Goal: Transaction & Acquisition: Purchase product/service

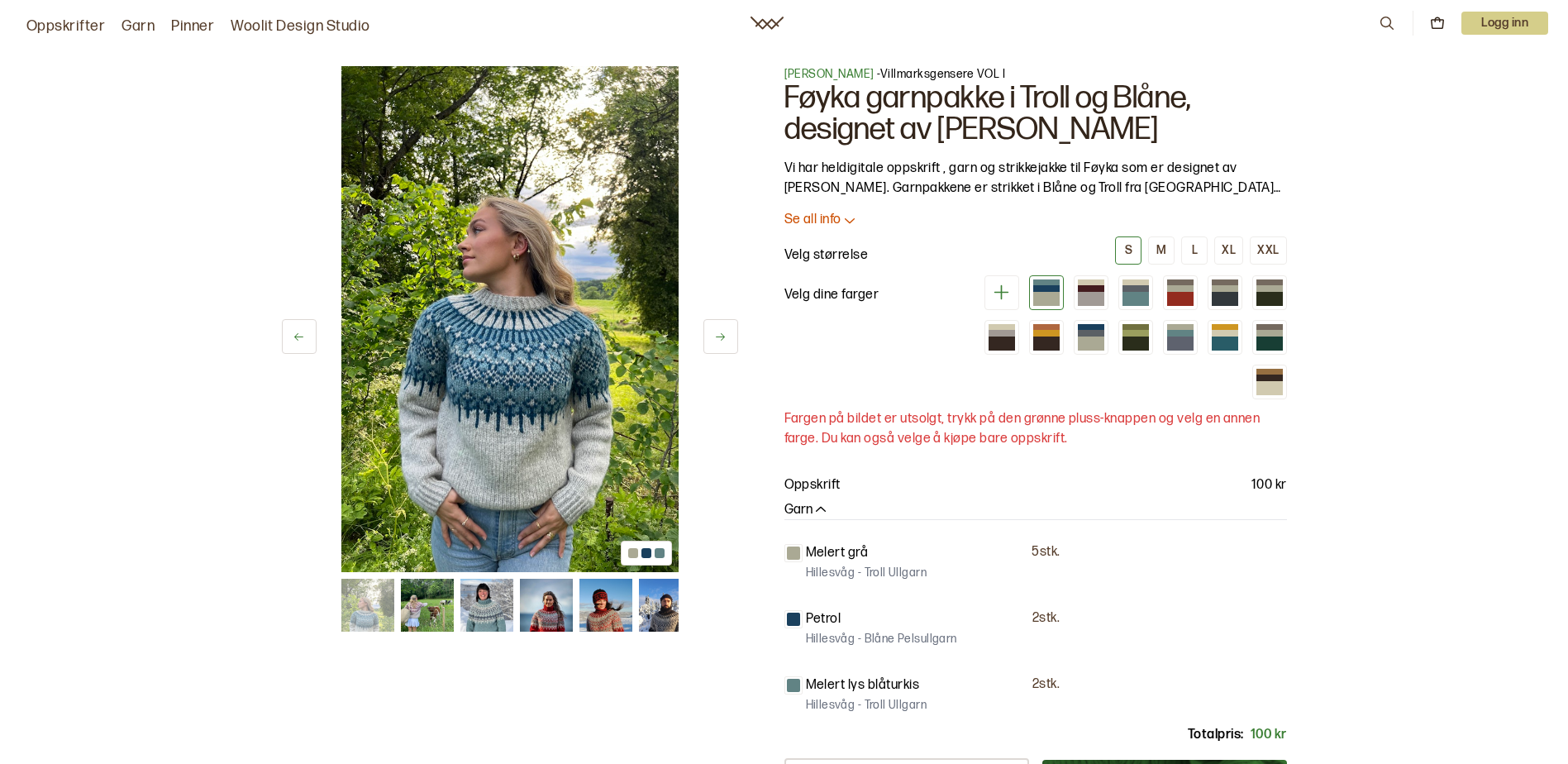
scroll to position [83, 0]
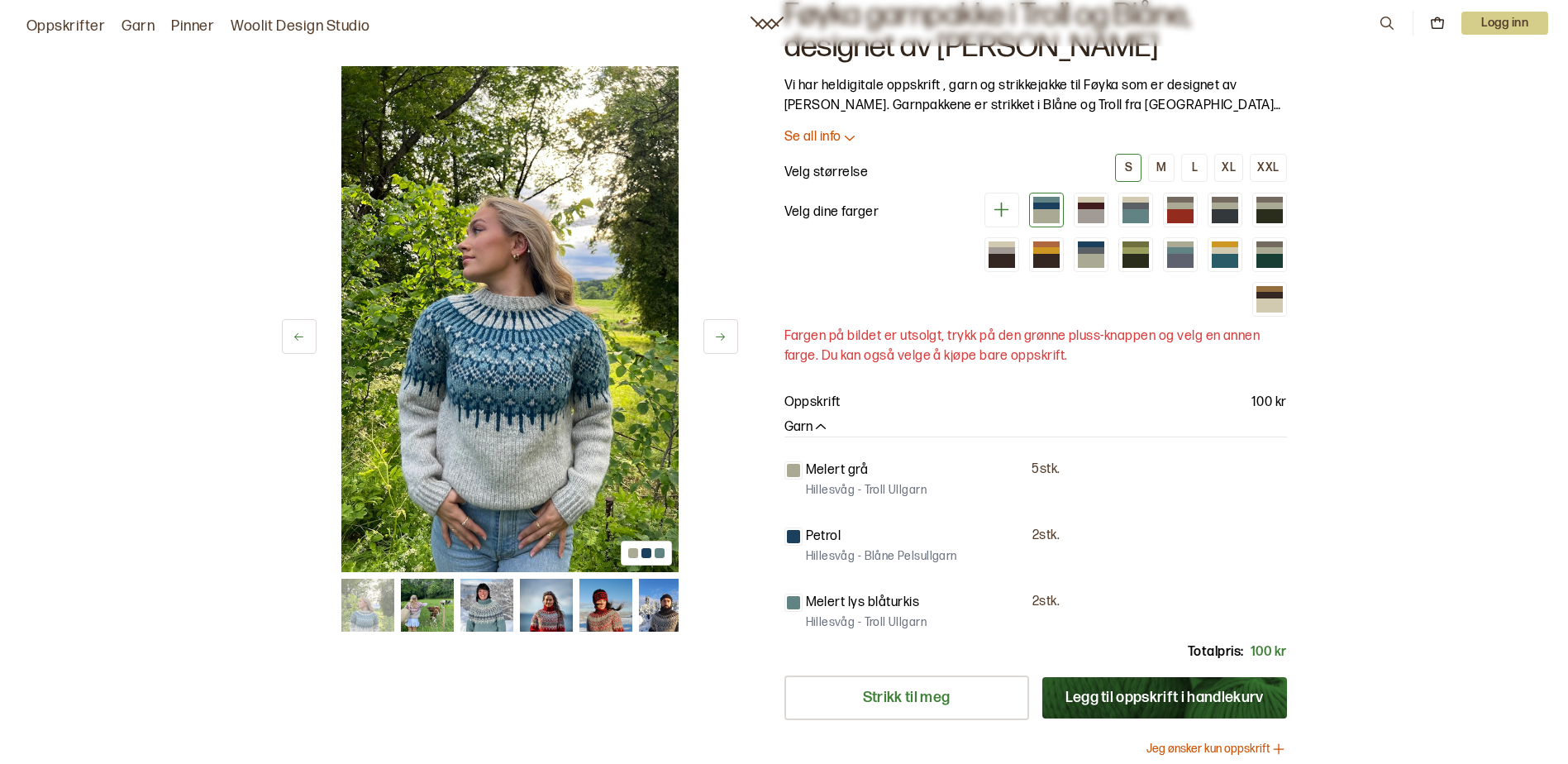
click at [420, 599] on img at bounding box center [427, 605] width 53 height 53
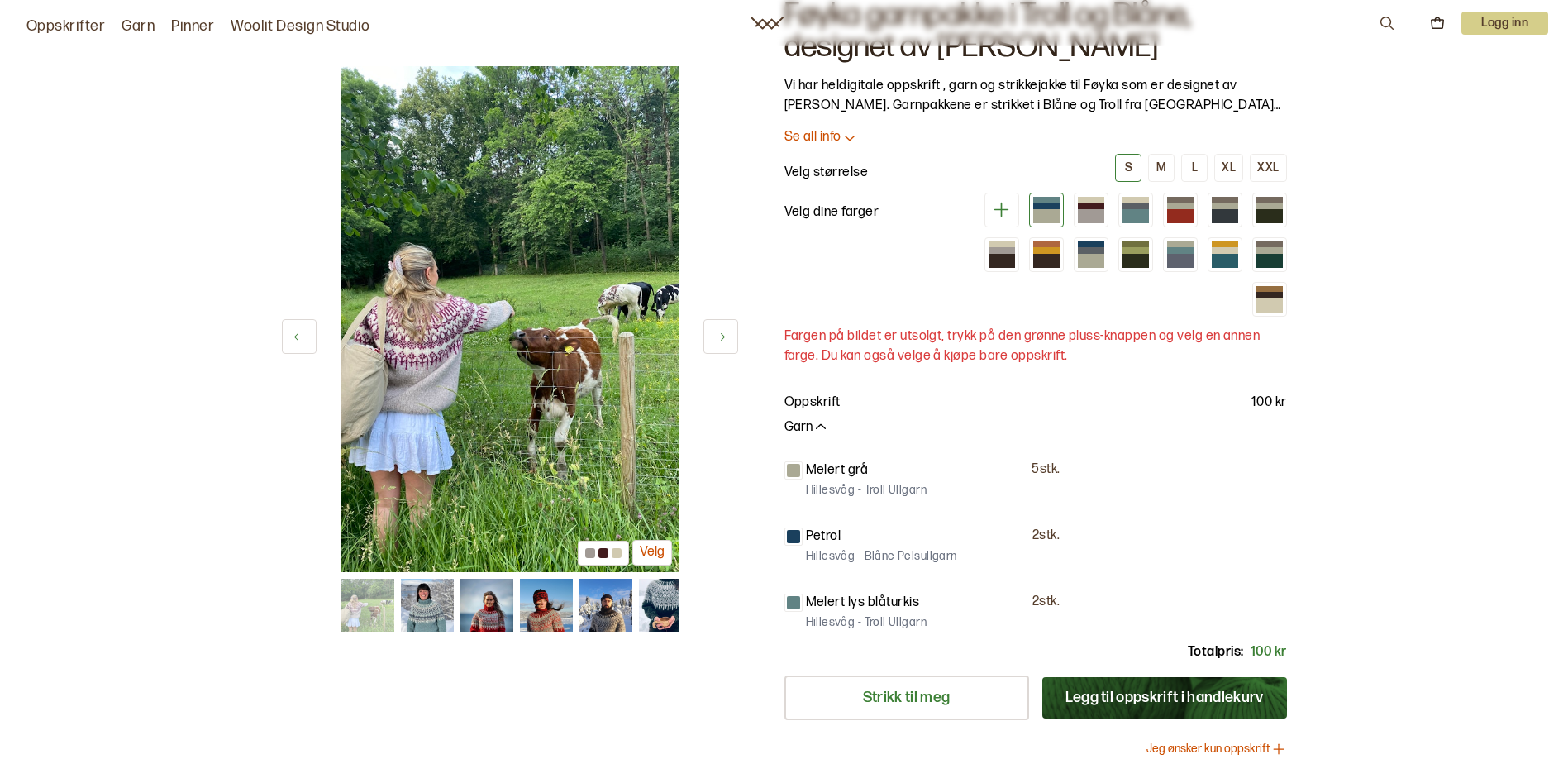
click at [480, 598] on img at bounding box center [486, 605] width 53 height 53
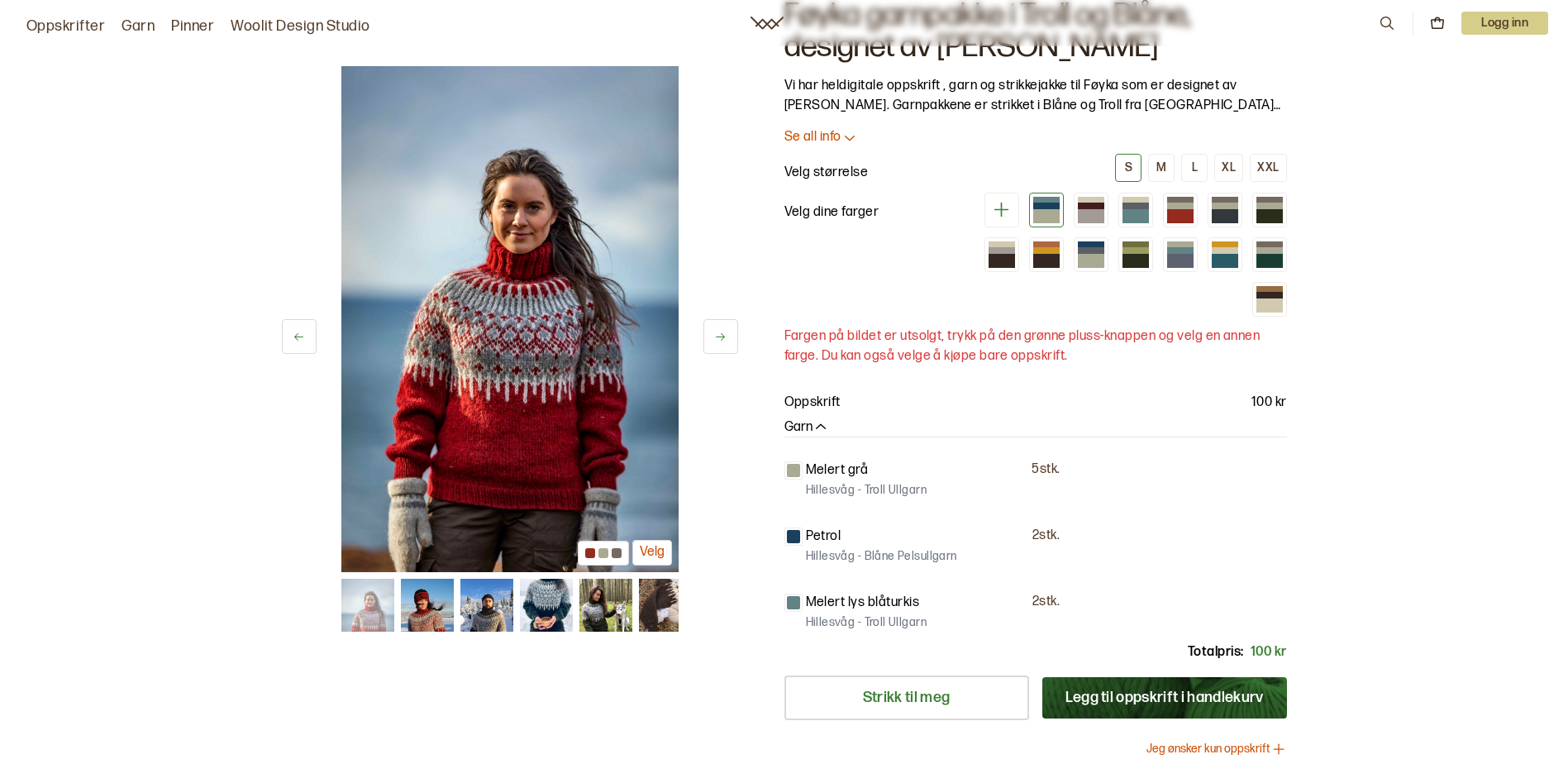
click at [544, 596] on img at bounding box center [545, 605] width 53 height 53
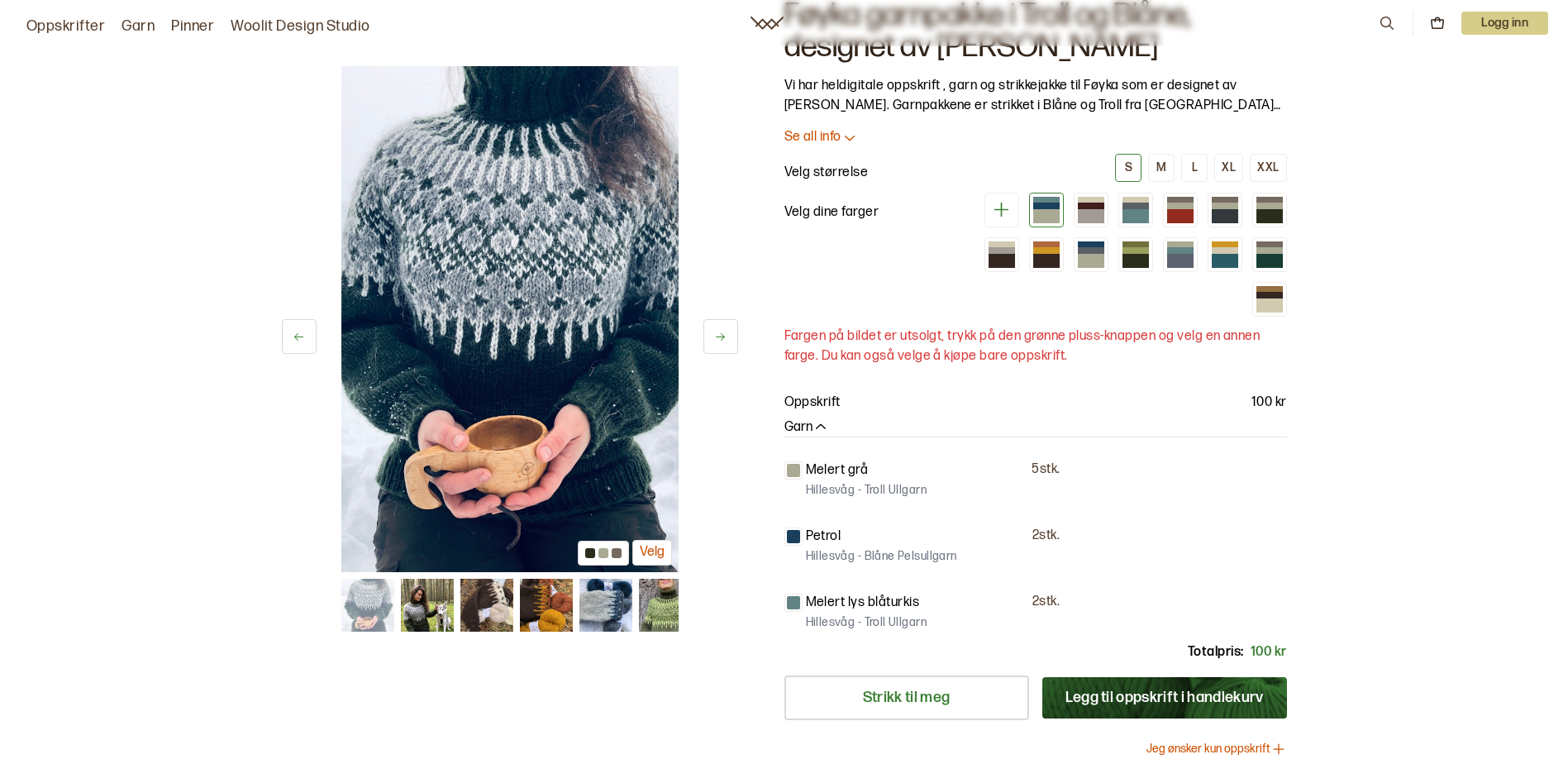
click at [606, 598] on img at bounding box center [605, 605] width 53 height 53
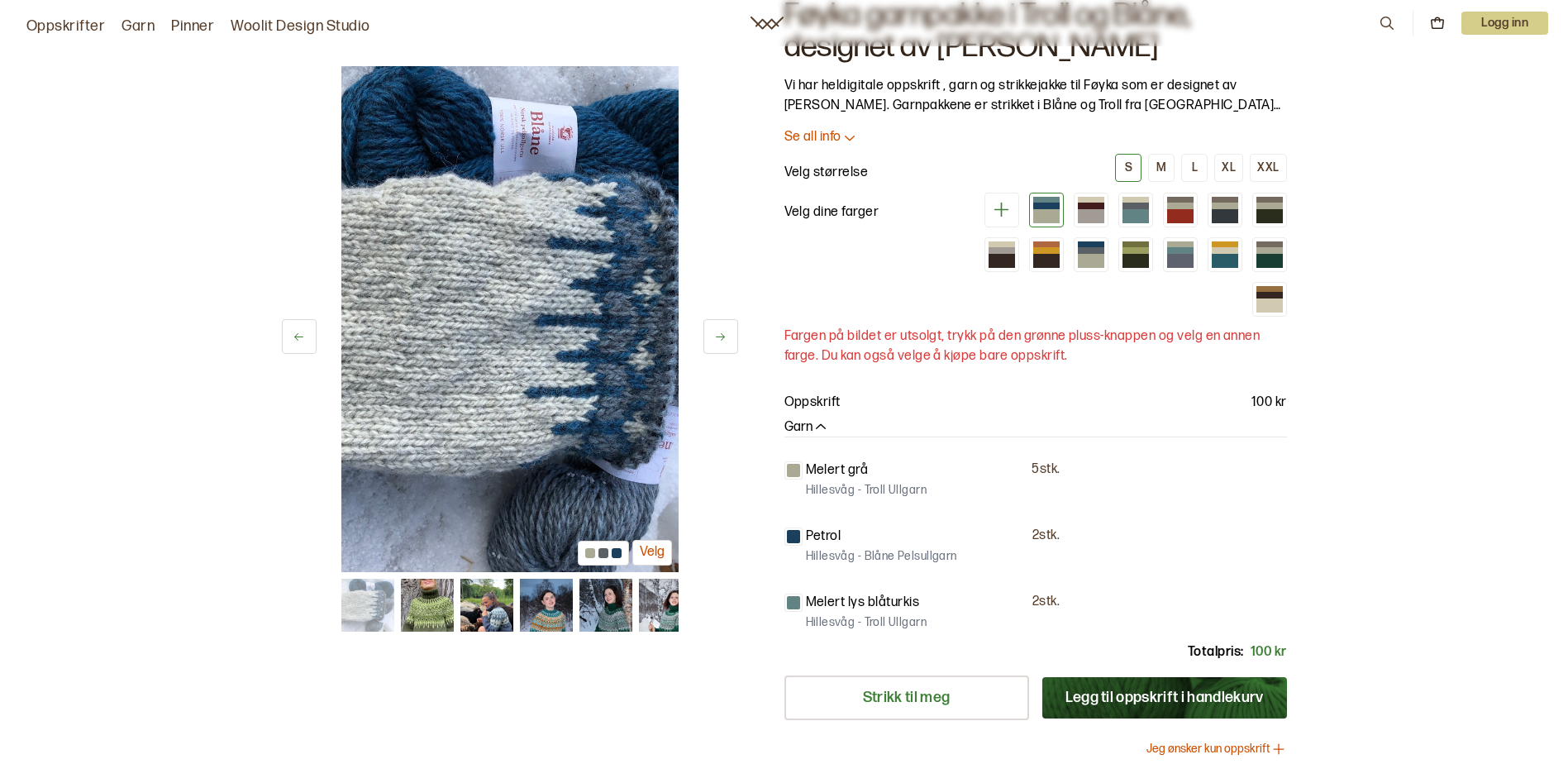
click at [655, 598] on img at bounding box center [664, 605] width 53 height 53
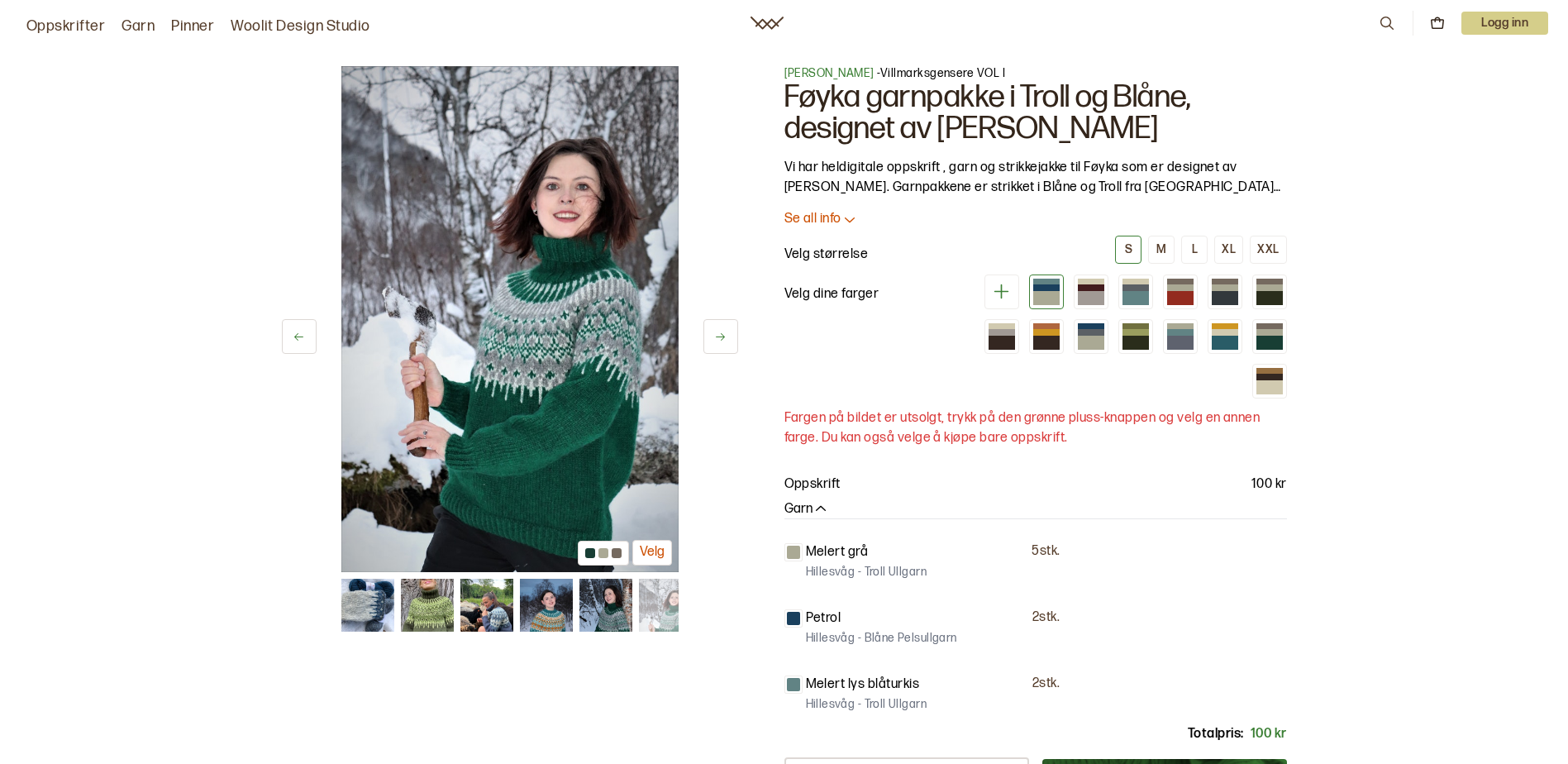
scroll to position [0, 0]
click at [55, 26] on link "Oppskrifter" at bounding box center [65, 26] width 78 height 23
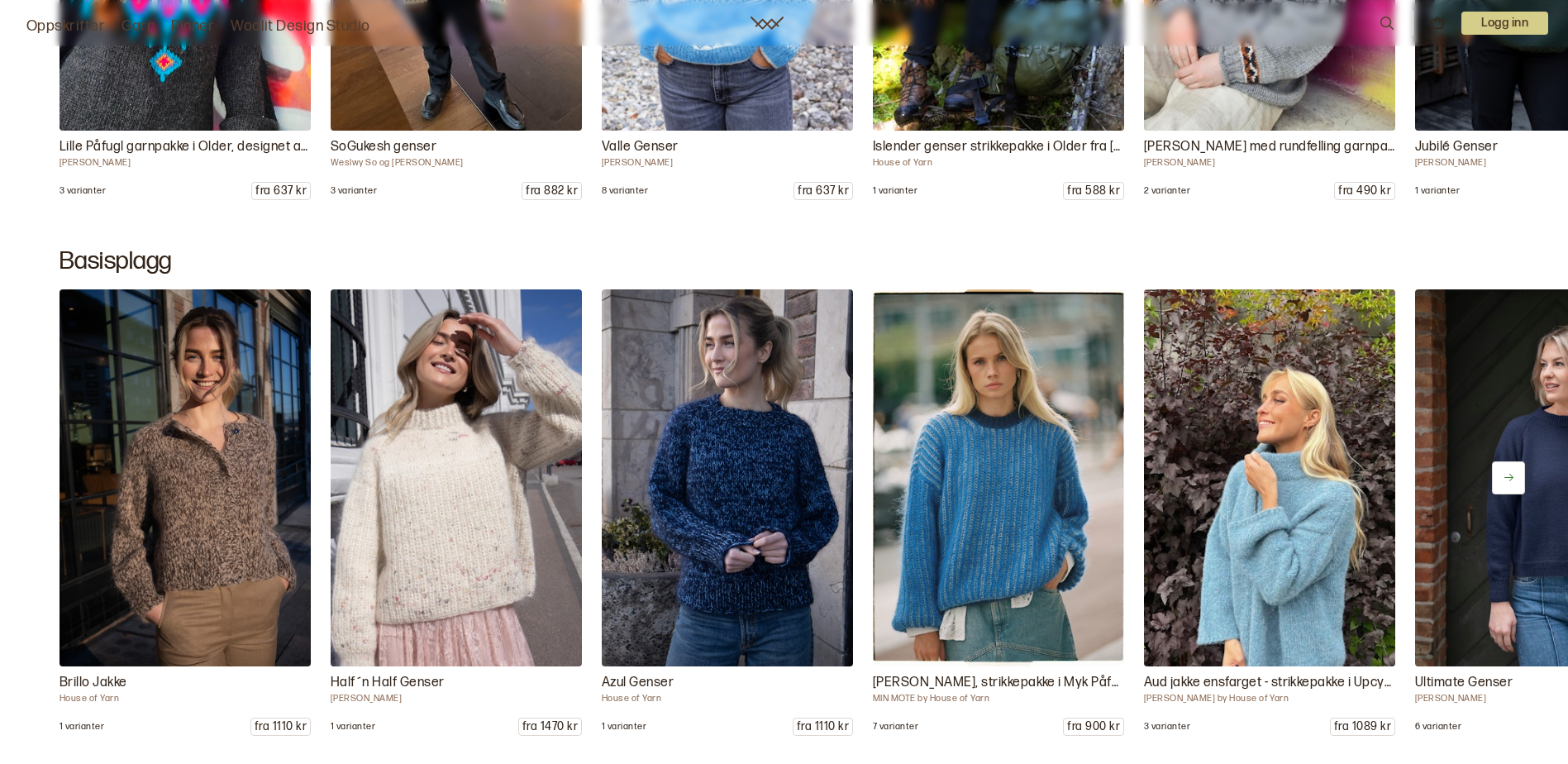
scroll to position [7721, 0]
